Goal: Information Seeking & Learning: Find specific fact

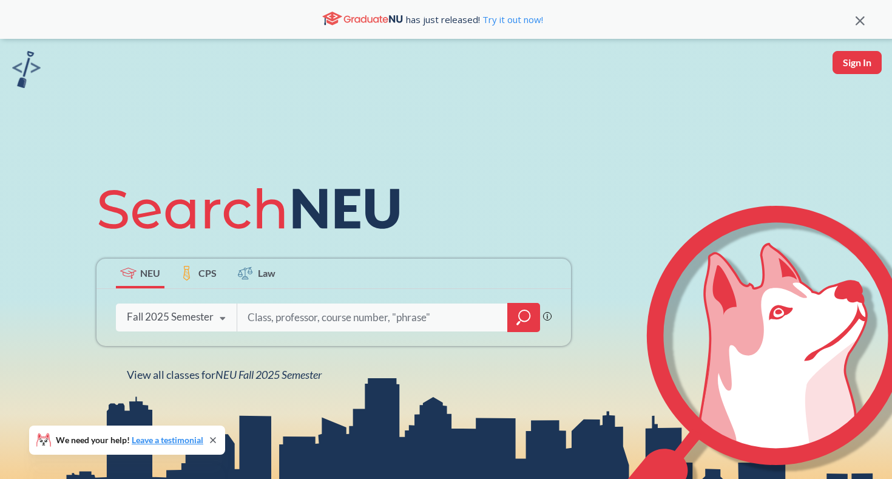
click at [289, 316] on input "search" at bounding box center [372, 317] width 252 height 25
type input "acct2301"
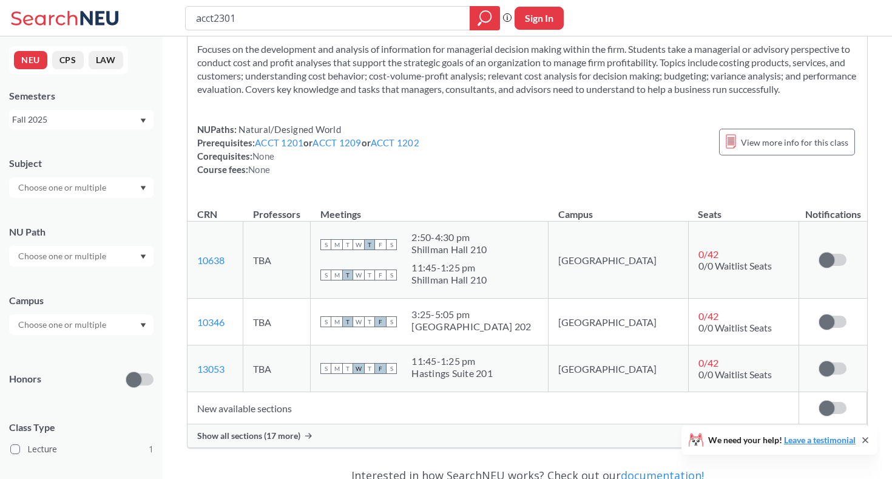
scroll to position [60, 0]
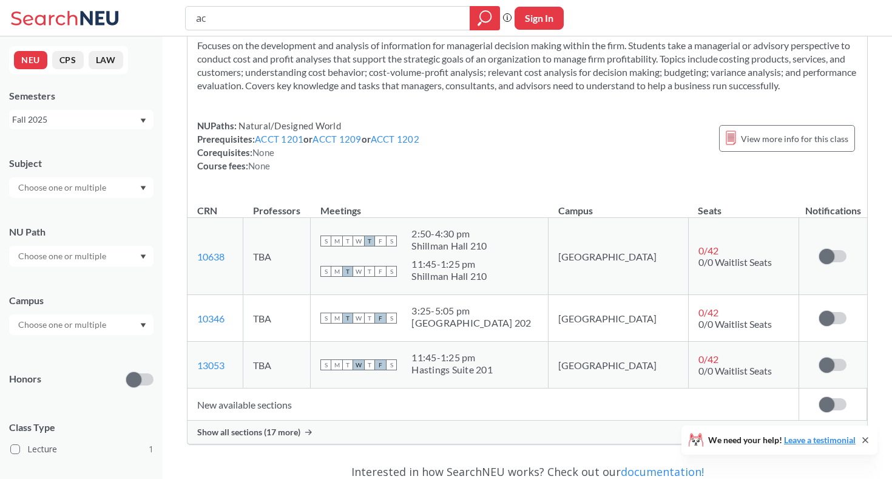
type input "a"
type input "i"
type input "mism2301"
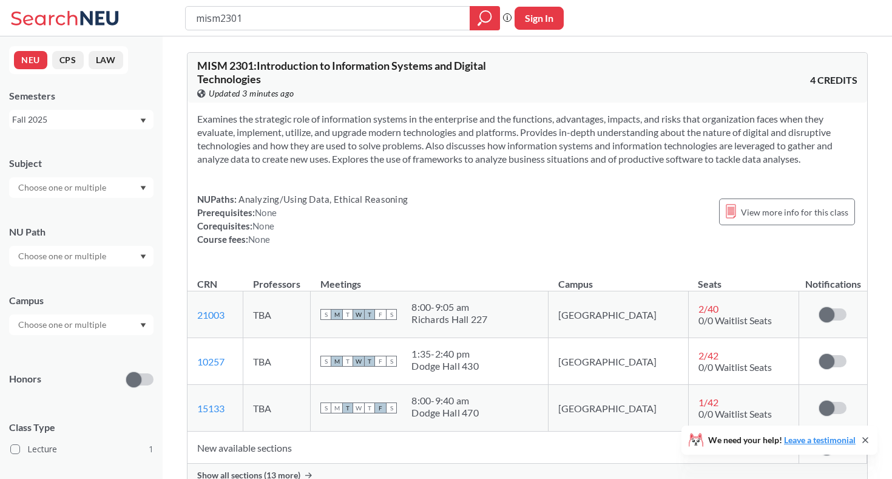
click at [274, 468] on div "Show all sections (13 more)" at bounding box center [527, 475] width 680 height 23
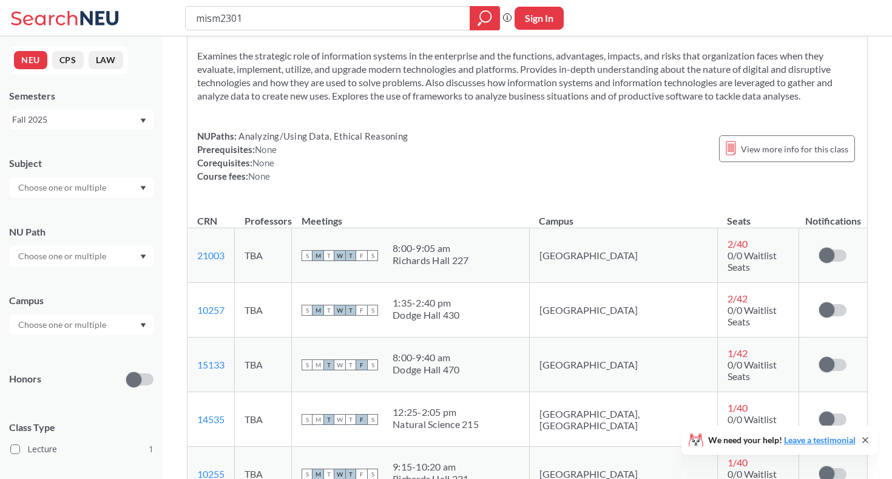
scroll to position [152, 0]
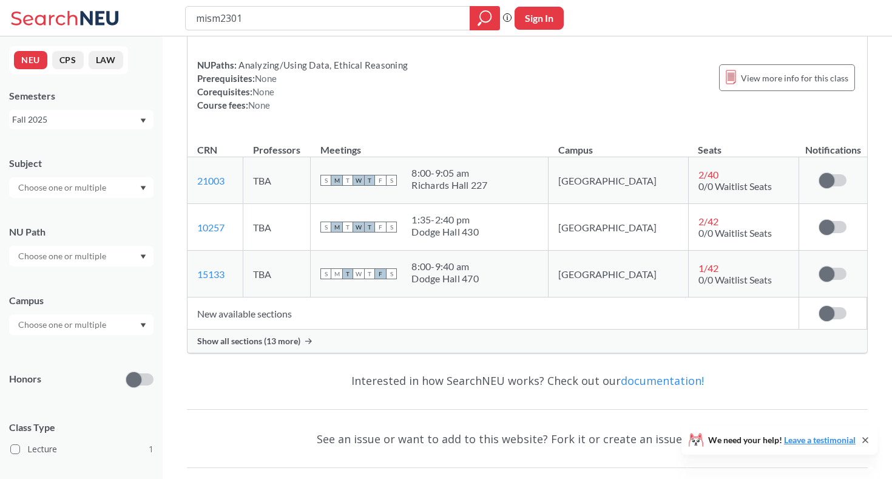
scroll to position [204, 0]
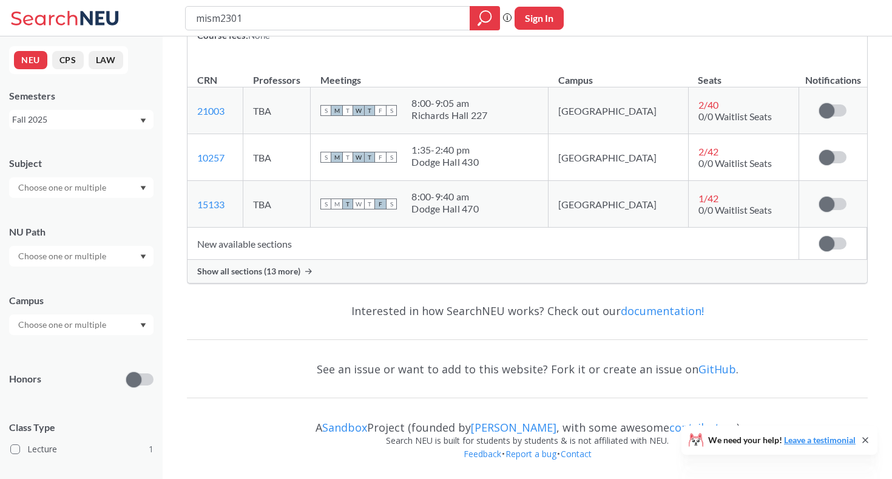
click at [413, 272] on div "Show all sections (13 more)" at bounding box center [527, 271] width 680 height 23
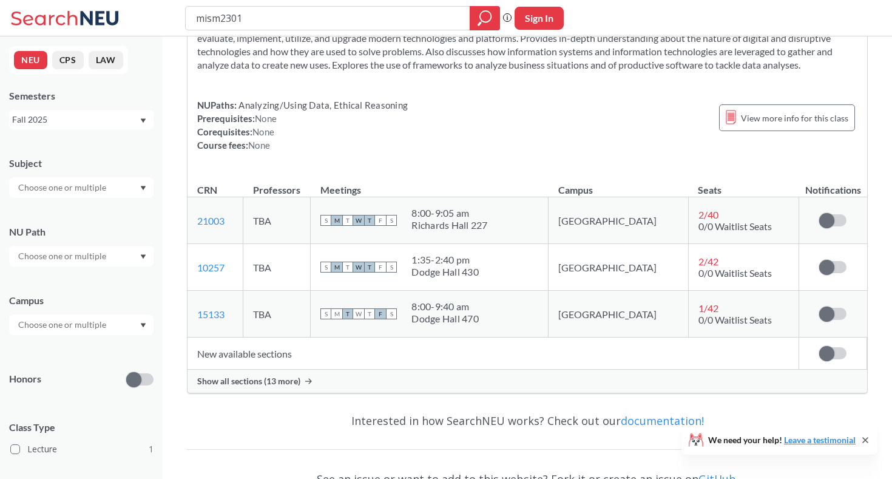
scroll to position [105, 0]
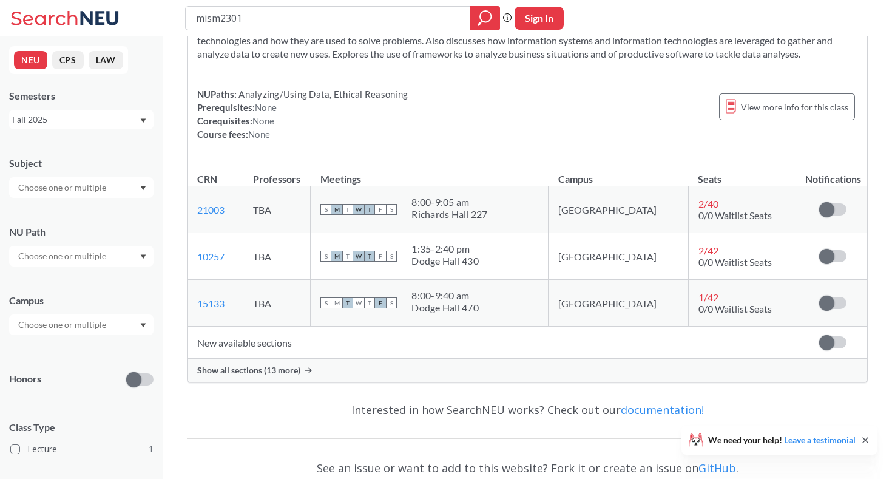
click at [453, 365] on div "Show all sections (13 more)" at bounding box center [527, 370] width 680 height 23
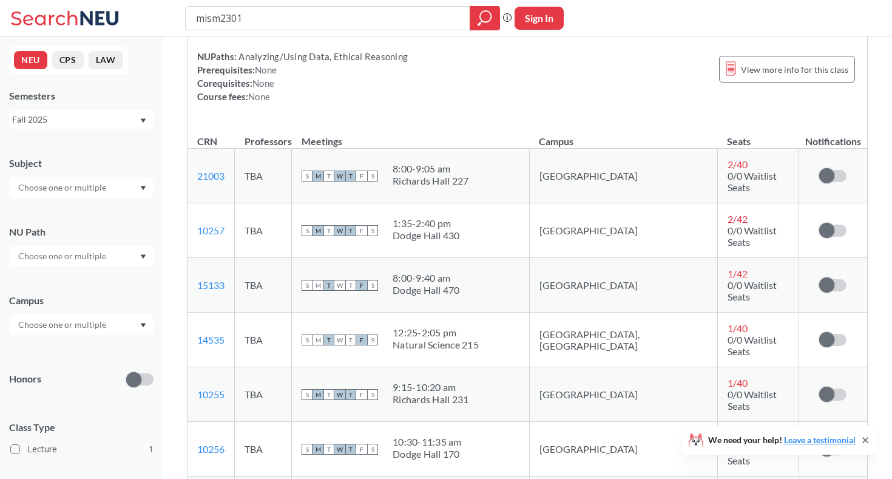
scroll to position [144, 0]
drag, startPoint x: 220, startPoint y: 19, endPoint x: 142, endPoint y: 19, distance: 77.7
click at [142, 19] on div "mism2301 Phrase search guarantees the exact search appears in the results. Ex. …" at bounding box center [446, 18] width 892 height 36
type input "acctt2301"
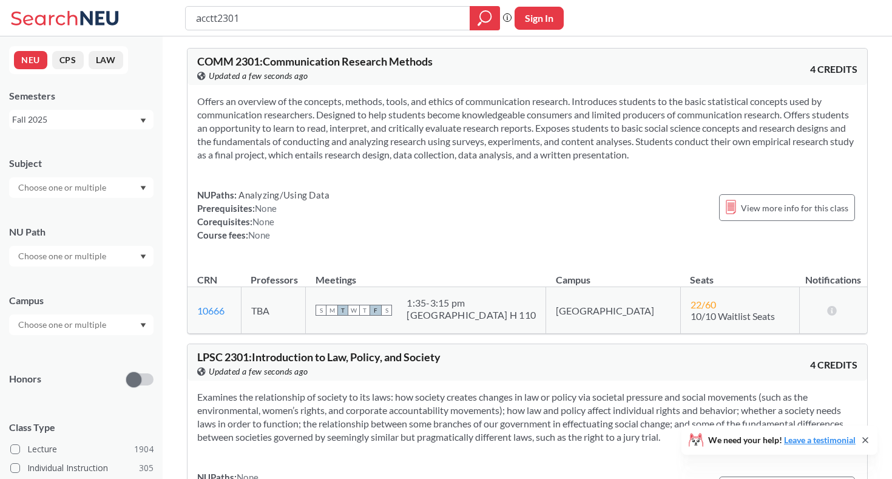
scroll to position [4, 0]
click at [221, 17] on input "acctt2301" at bounding box center [328, 18] width 266 height 21
click at [218, 16] on input "acctt2301" at bounding box center [328, 18] width 266 height 21
type input "acct2301"
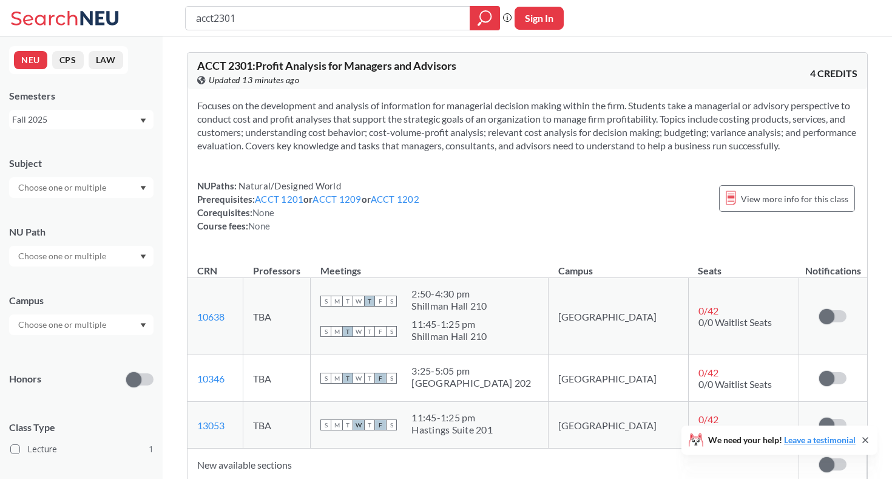
scroll to position [15, 0]
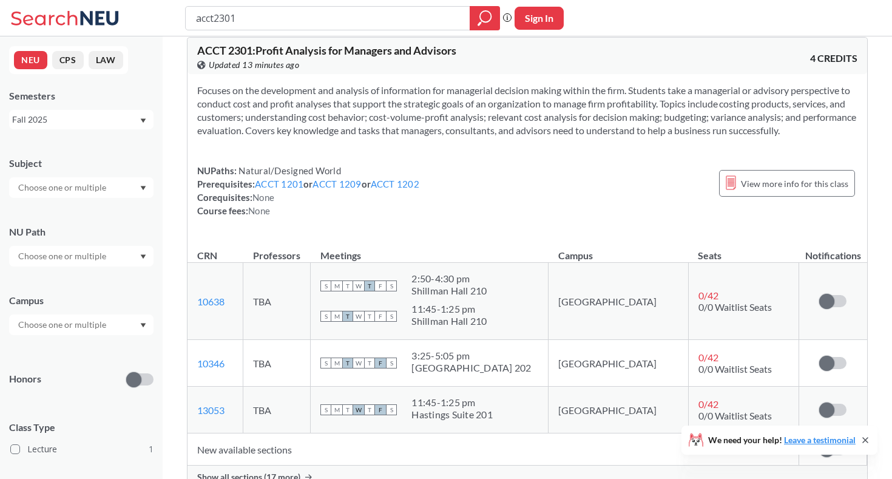
drag, startPoint x: 213, startPoint y: 18, endPoint x: 135, endPoint y: 18, distance: 78.3
click at [135, 19] on div "acct2301 Phrase search guarantees the exact search appears in the results. Ex. …" at bounding box center [446, 18] width 892 height 36
type input "mism2301"
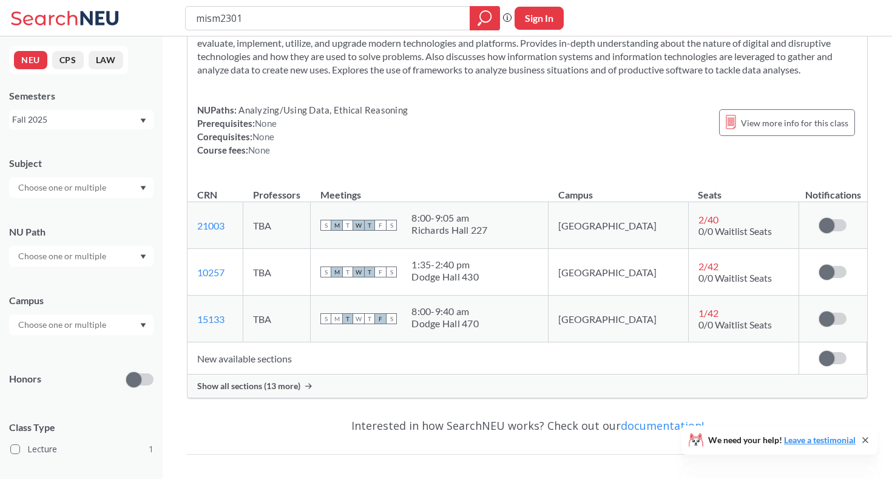
scroll to position [98, 0]
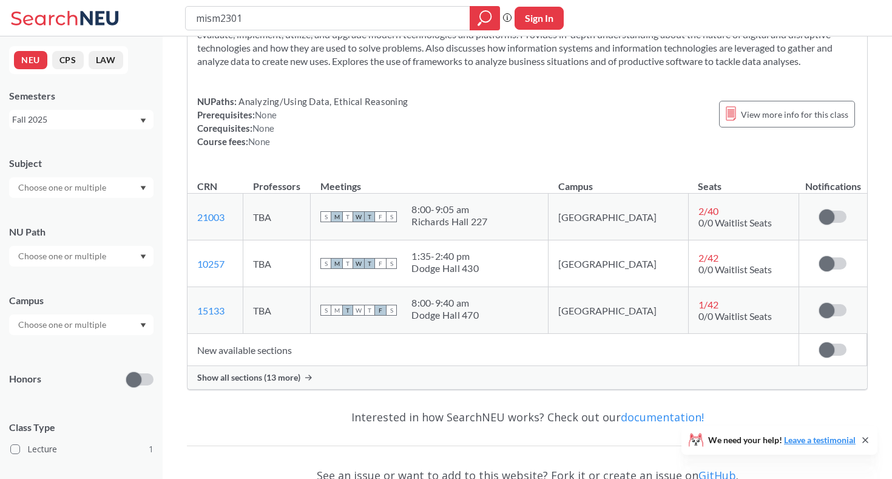
click at [251, 378] on span "Show all sections (13 more)" at bounding box center [248, 377] width 103 height 11
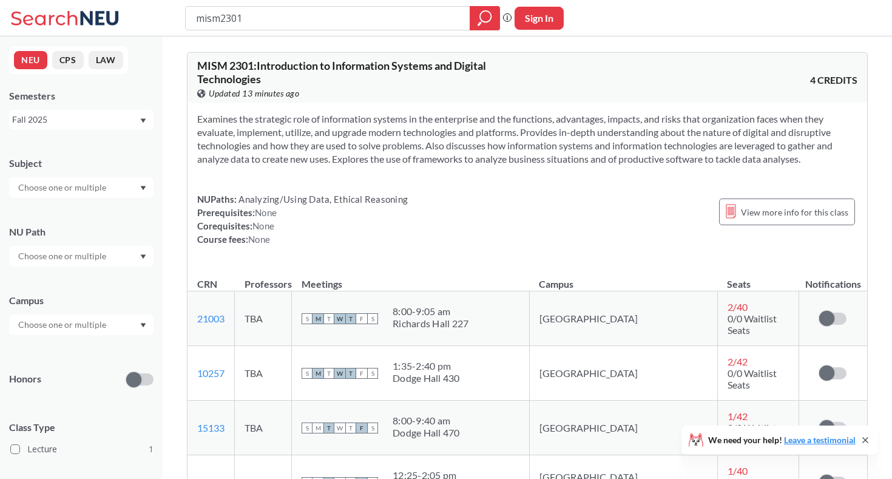
scroll to position [0, 0]
